Goal: Information Seeking & Learning: Learn about a topic

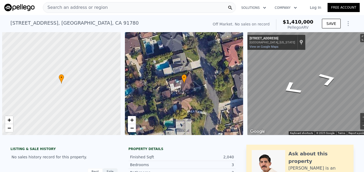
click at [82, 7] on span "Search an address or region" at bounding box center [75, 7] width 65 height 6
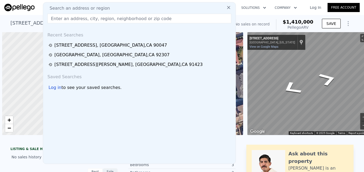
scroll to position [0, 10]
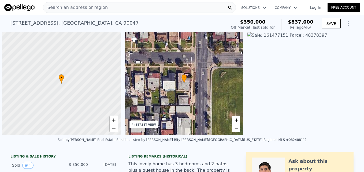
scroll to position [0, 309]
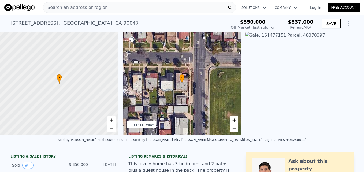
click at [62, 9] on span "Search an address or region" at bounding box center [75, 7] width 65 height 6
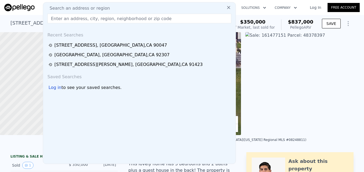
drag, startPoint x: 60, startPoint y: 17, endPoint x: 66, endPoint y: 9, distance: 10.6
drag, startPoint x: 66, startPoint y: 9, endPoint x: 57, endPoint y: 15, distance: 11.3
click at [57, 15] on input "text" at bounding box center [139, 19] width 184 height 10
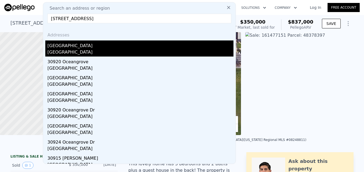
type input "[STREET_ADDRESS]"
click at [118, 48] on div "[GEOGRAPHIC_DATA]" at bounding box center [140, 44] width 186 height 9
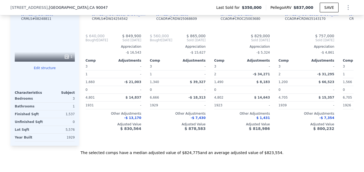
type input "3"
type input "4"
type input "1102"
type input "2022"
type input "3820"
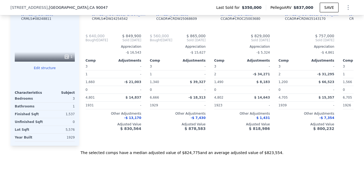
type input "6705"
type input "$ 837,000"
type input "6"
type input "$ 409,157"
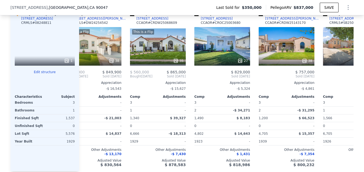
scroll to position [530, 0]
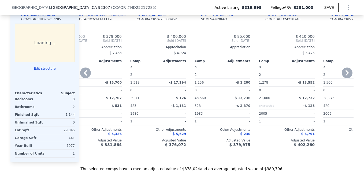
type input "3"
type input "2"
type input "1000"
type input "1560"
type input "18681"
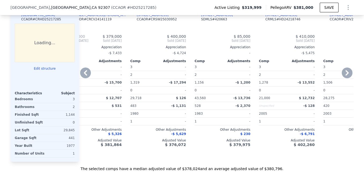
type input "43560"
type input "$ 381,000"
type input "4"
type input "$ 22,449"
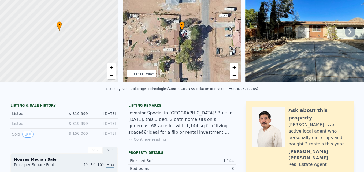
scroll to position [2, 0]
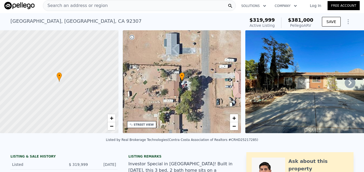
click at [89, 5] on span "Search an address or region" at bounding box center [75, 5] width 65 height 6
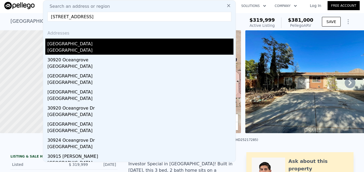
type input "[STREET_ADDRESS]"
click at [97, 45] on div "[GEOGRAPHIC_DATA]" at bounding box center [140, 43] width 186 height 9
type input "2"
type input "5"
type input "3"
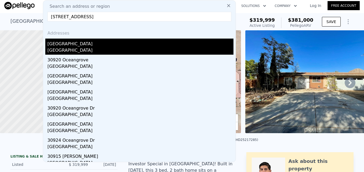
type input "1842"
type input "2871"
type input "20314"
type input "35760"
type input "$ 1,990,000"
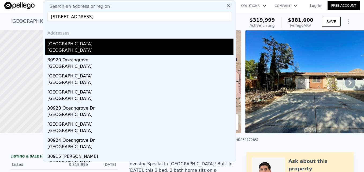
type input "8"
type input "-$ 282,345"
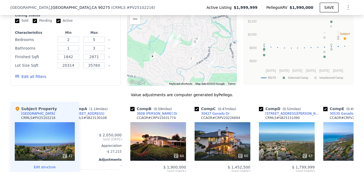
scroll to position [479, 0]
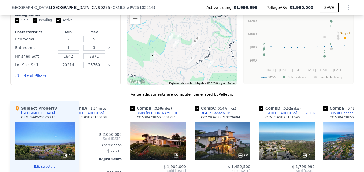
click at [190, 95] on div "We found 10 sales that match your search Listings provided by [US_STATE] Region…" at bounding box center [181, 132] width 343 height 301
click at [183, 73] on div at bounding box center [182, 42] width 110 height 86
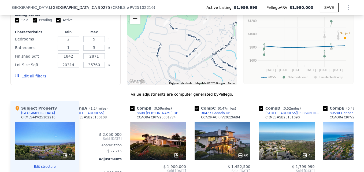
click at [134, 23] on button "Zoom out" at bounding box center [135, 18] width 11 height 11
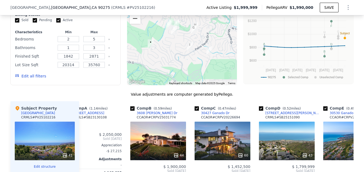
click at [134, 23] on button "Zoom out" at bounding box center [135, 18] width 11 height 11
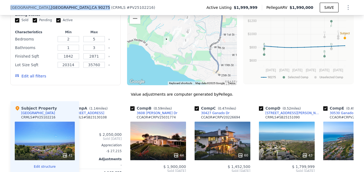
drag, startPoint x: 6, startPoint y: 5, endPoint x: 100, endPoint y: 9, distance: 93.6
click at [100, 9] on div "[STREET_ADDRESS] ( CRMLS # PV25102216 ) Active Listing $1,999,999 Pellego ARV $…" at bounding box center [182, 7] width 364 height 15
drag, startPoint x: 100, startPoint y: 9, endPoint x: 94, endPoint y: 8, distance: 5.7
copy div "[STREET_ADDRESS]"
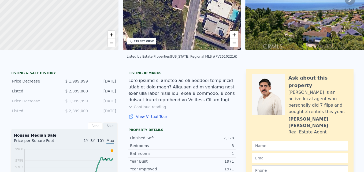
scroll to position [1, 0]
